Goal: Task Accomplishment & Management: Complete application form

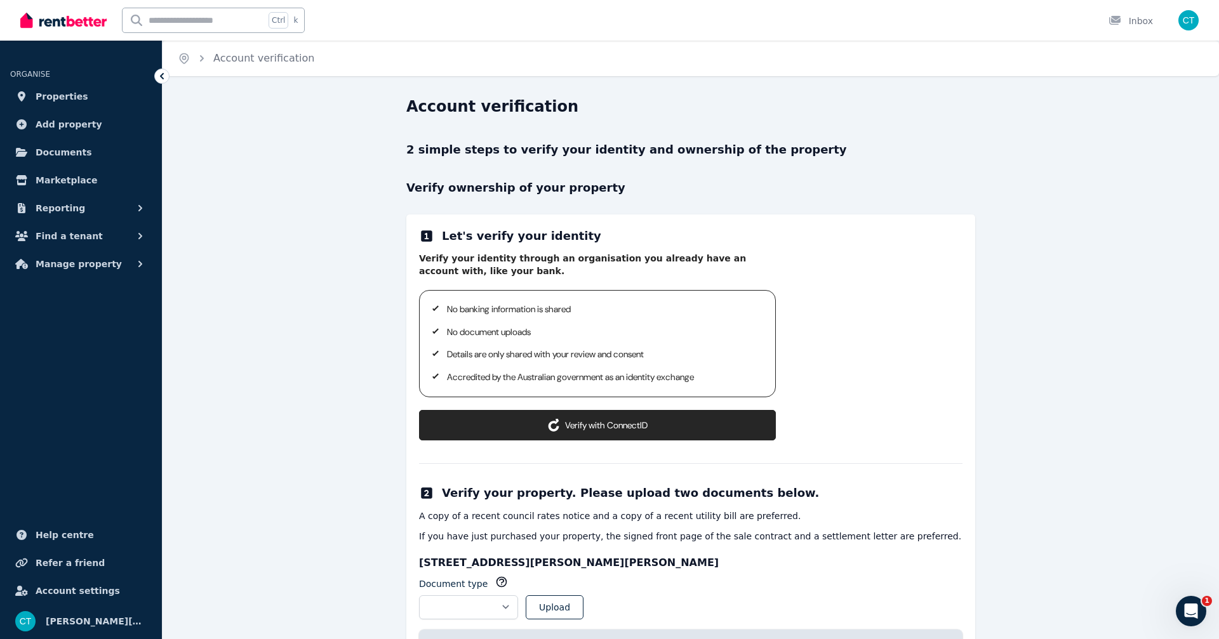
click at [618, 431] on button "Verify with ConnectID" at bounding box center [597, 425] width 357 height 30
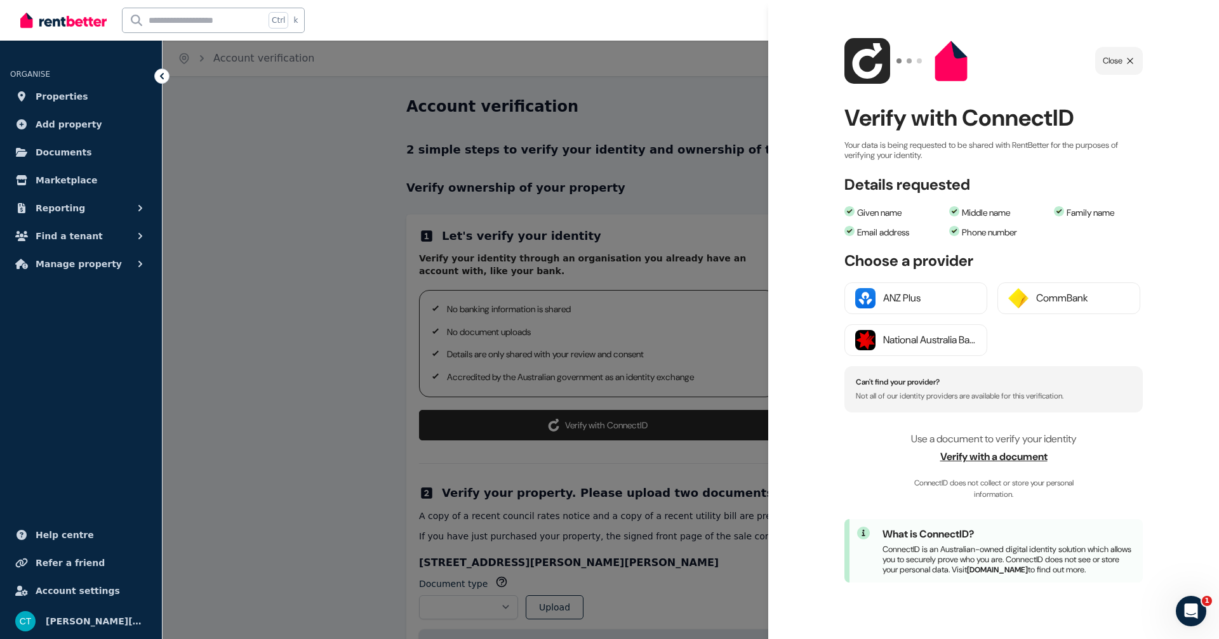
click at [999, 458] on span "Verify with a document" at bounding box center [993, 456] width 298 height 15
